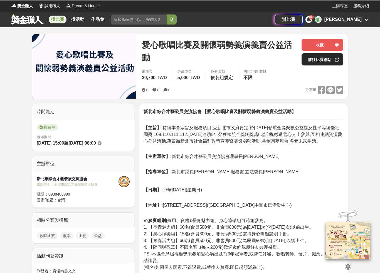
click at [315, 59] on link "前往比賽網站" at bounding box center [323, 59] width 42 height 12
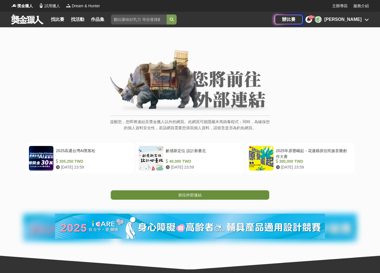
click at [228, 195] on link "前往外部連結" at bounding box center [190, 194] width 159 height 9
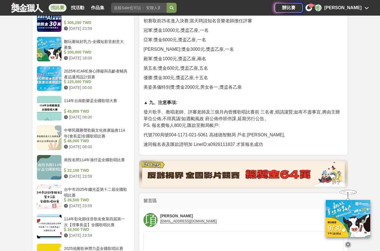
scroll to position [364, 0]
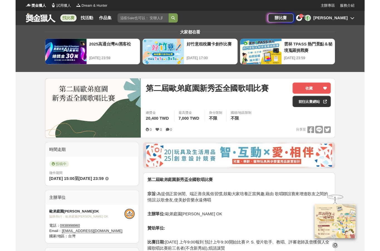
scroll to position [35, 0]
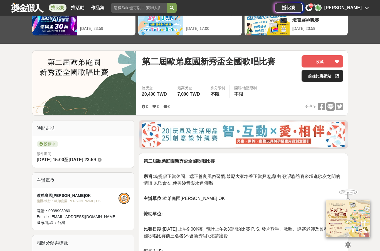
click at [310, 79] on link "前往比賽網站" at bounding box center [323, 76] width 42 height 12
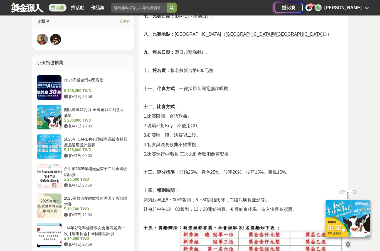
scroll to position [152, 0]
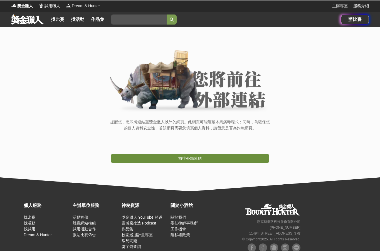
click at [196, 158] on span "前往外部連結" at bounding box center [189, 158] width 23 height 4
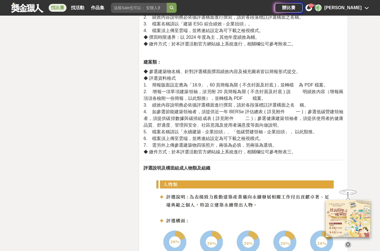
scroll to position [938, 0]
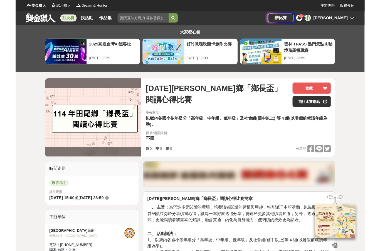
scroll to position [35, 0]
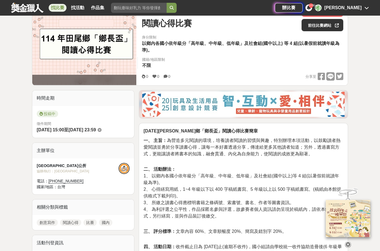
scroll to position [26, 0]
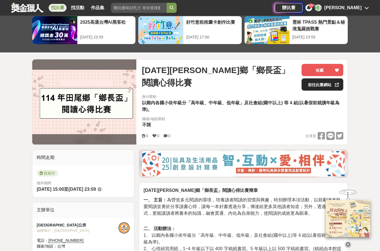
click at [313, 88] on link "前往比賽網站" at bounding box center [323, 84] width 42 height 12
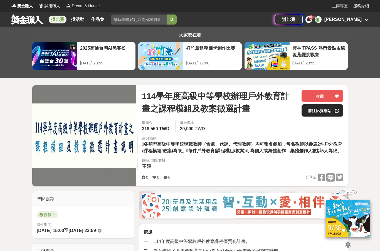
click at [315, 111] on link "前往比賽網站" at bounding box center [323, 110] width 42 height 12
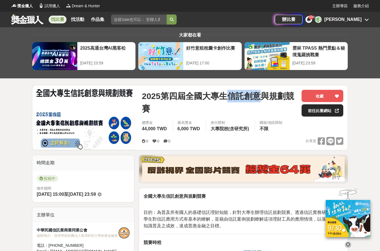
click at [319, 111] on link "前往比賽網站" at bounding box center [323, 110] width 42 height 12
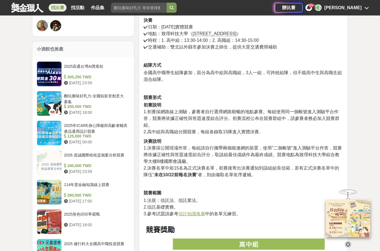
scroll to position [322, 0]
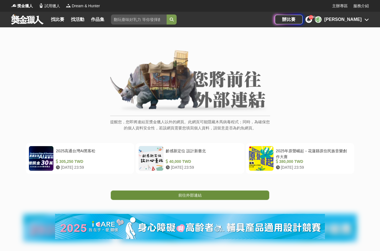
click at [222, 197] on link "前往外部連結" at bounding box center [190, 194] width 159 height 9
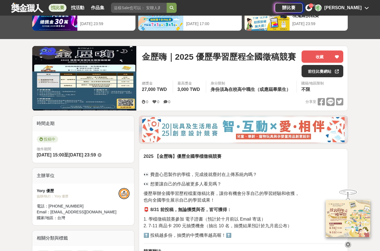
scroll to position [45, 0]
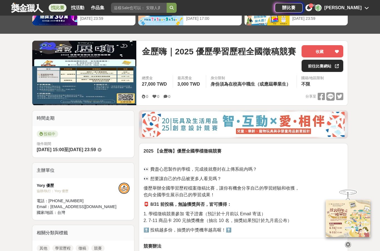
click at [310, 69] on link "前往比賽網站" at bounding box center [323, 66] width 42 height 12
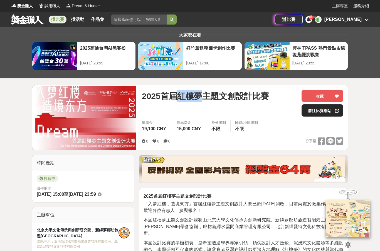
click at [325, 111] on link "前往比賽網站" at bounding box center [323, 110] width 42 height 12
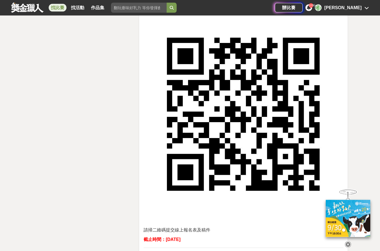
scroll to position [2173, 0]
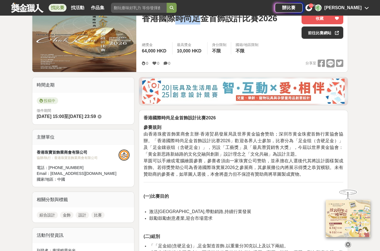
scroll to position [67, 0]
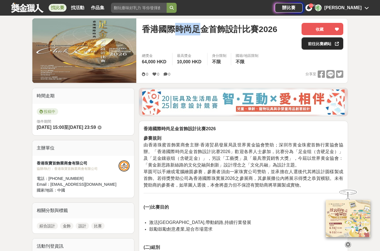
click at [319, 45] on link "前往比賽網站" at bounding box center [323, 43] width 42 height 12
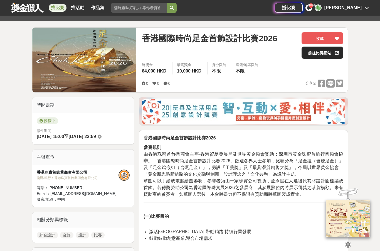
scroll to position [0, 0]
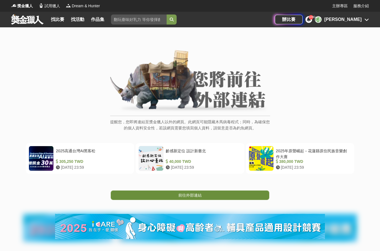
click at [169, 195] on link "前往外部連結" at bounding box center [190, 194] width 159 height 9
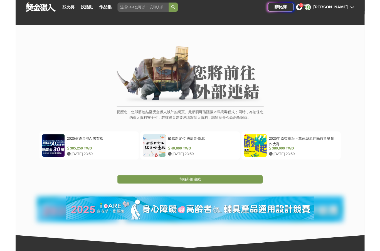
scroll to position [35, 0]
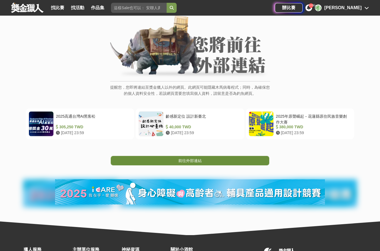
click at [166, 160] on link "前往外部連結" at bounding box center [190, 160] width 159 height 9
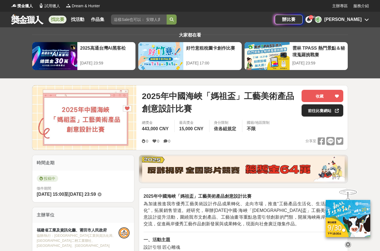
click at [305, 110] on link "前往比賽網站" at bounding box center [323, 110] width 42 height 12
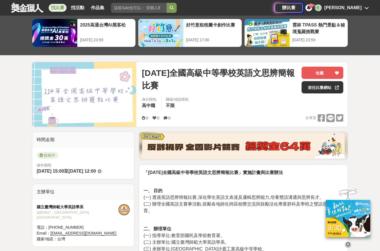
scroll to position [23, 0]
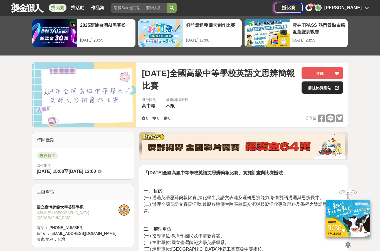
click at [319, 90] on link "前往比賽網站" at bounding box center [323, 87] width 42 height 12
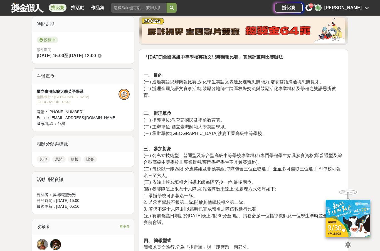
scroll to position [136, 0]
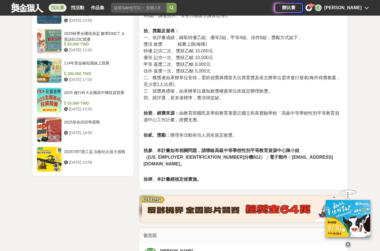
scroll to position [649, 0]
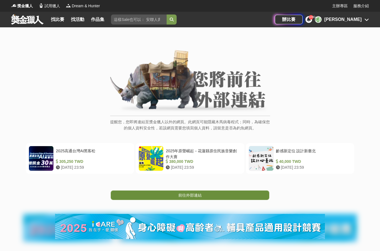
click at [206, 199] on link "前往外部連結" at bounding box center [190, 194] width 159 height 9
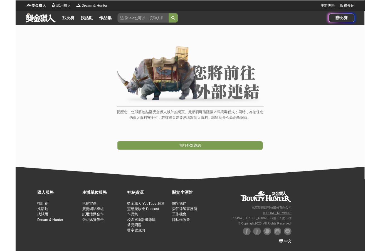
scroll to position [22, 0]
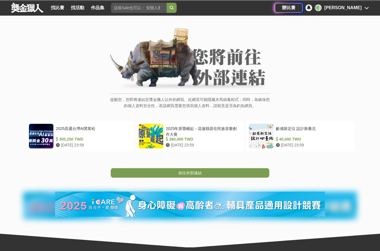
click at [210, 136] on div "380,000 TWD" at bounding box center [202, 139] width 73 height 6
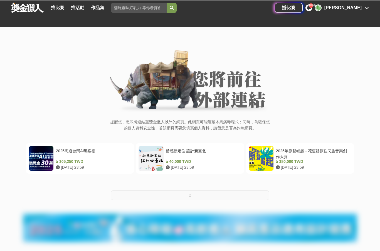
scroll to position [22, 0]
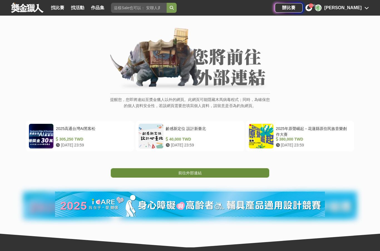
click at [217, 174] on link "前往外部連結" at bounding box center [190, 172] width 159 height 9
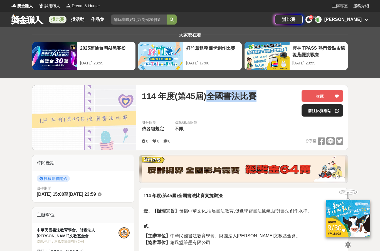
click at [308, 108] on link "前往比賽網站" at bounding box center [323, 110] width 42 height 12
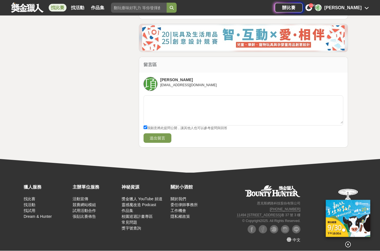
scroll to position [1163, 0]
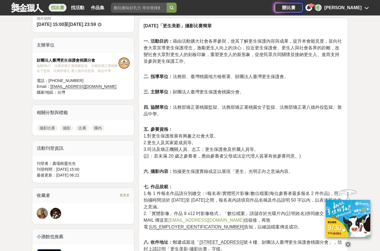
scroll to position [146, 0]
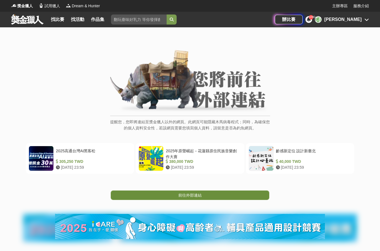
click at [207, 197] on link "前往外部連結" at bounding box center [190, 194] width 159 height 9
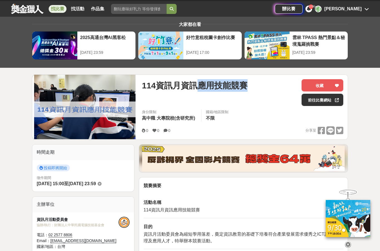
scroll to position [8, 0]
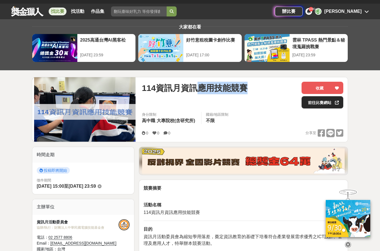
click at [308, 105] on link "前往比賽網站" at bounding box center [323, 102] width 42 height 12
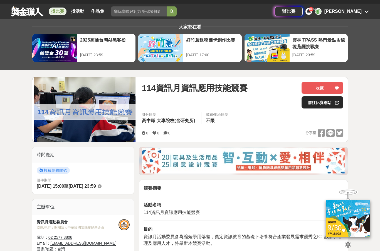
click at [309, 107] on link "前往比賽網站" at bounding box center [323, 102] width 42 height 12
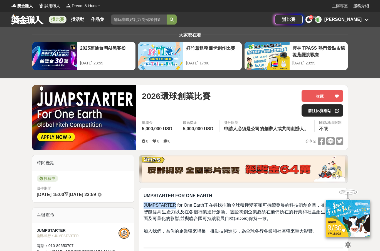
click at [317, 112] on link "前往比賽網站" at bounding box center [323, 110] width 42 height 12
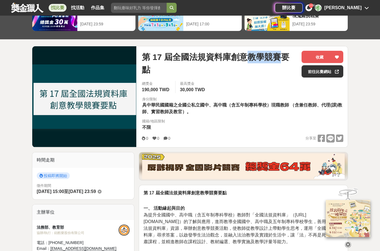
scroll to position [38, 0]
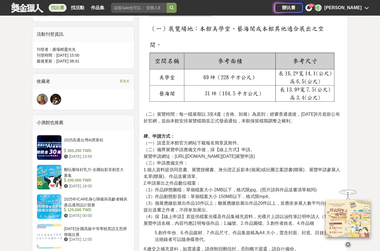
scroll to position [263, 0]
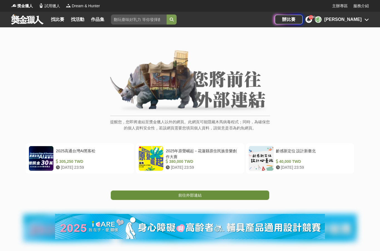
click at [204, 194] on link "前往外部連結" at bounding box center [190, 194] width 159 height 9
click at [204, 193] on link "前往外部連結" at bounding box center [190, 194] width 159 height 9
click at [201, 193] on span "前往外部連結" at bounding box center [189, 195] width 23 height 4
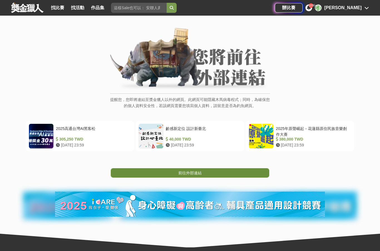
click at [207, 170] on link "前往外部連結" at bounding box center [190, 172] width 159 height 9
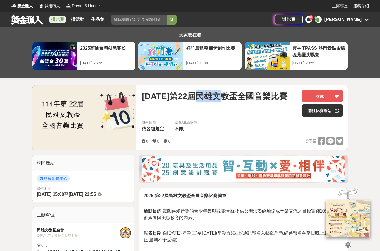
click at [327, 122] on div "身分限制 依各組規定 國籍/地區限制 不限" at bounding box center [243, 128] width 210 height 16
click at [322, 109] on link "前往比賽網站" at bounding box center [323, 110] width 42 height 12
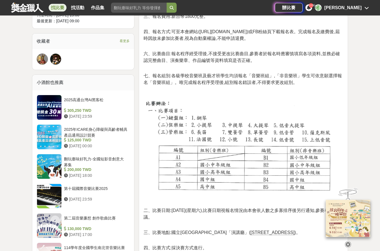
scroll to position [193, 0]
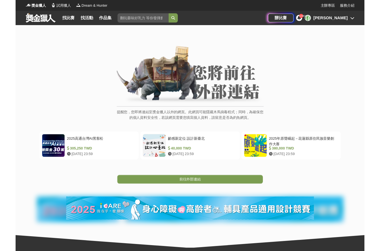
scroll to position [35, 0]
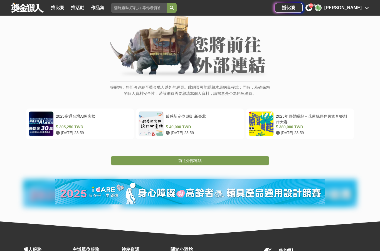
click at [189, 168] on div "提醒您，您即將連結至獎金獵人以外的網頁。此網頁可能隱藏木馬病毒程式；同時，為確保您的個人資料安全性，若該網頁需要您填寫個人資料，請留意是否為釣魚網頁。 202…" at bounding box center [190, 114] width 380 height 242
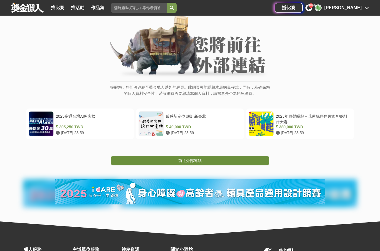
click at [182, 163] on link "前往外部連結" at bounding box center [190, 160] width 159 height 9
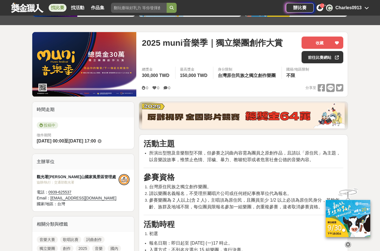
scroll to position [48, 0]
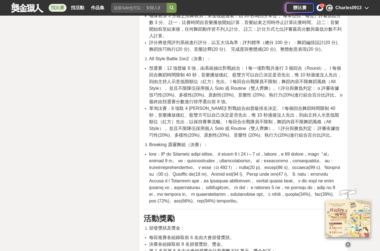
scroll to position [1225, 0]
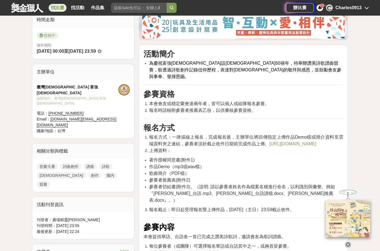
scroll to position [186, 0]
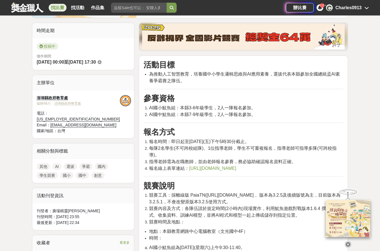
scroll to position [75, 0]
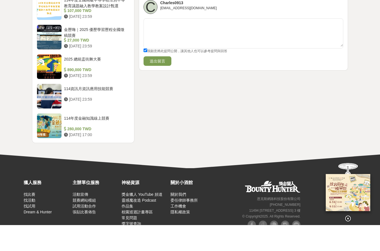
scroll to position [608, 0]
